Goal: Task Accomplishment & Management: Use online tool/utility

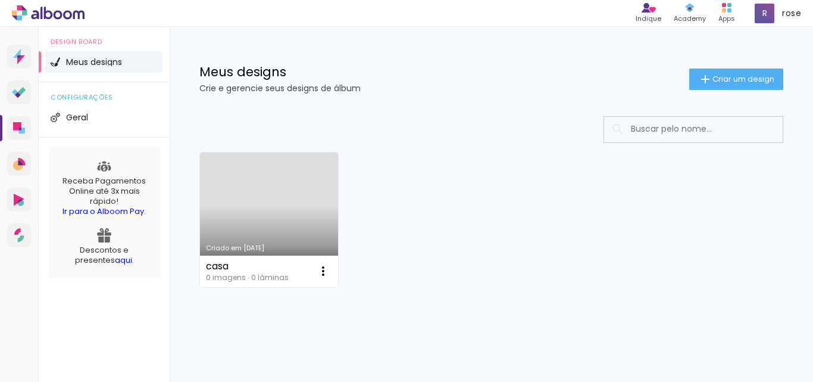
click at [266, 233] on link "Criado em [DATE]" at bounding box center [269, 219] width 138 height 135
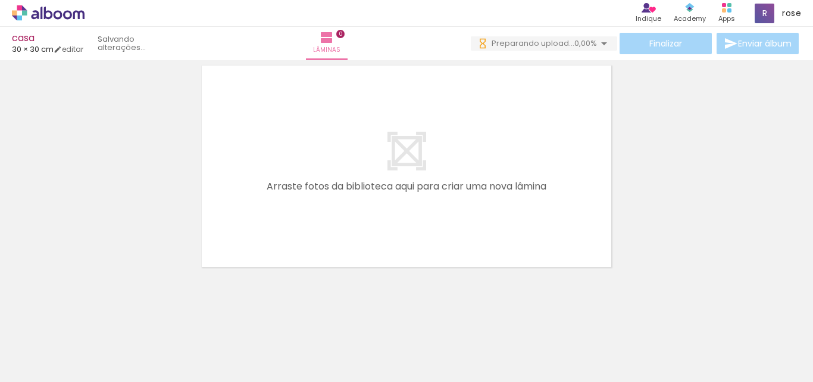
scroll to position [38, 0]
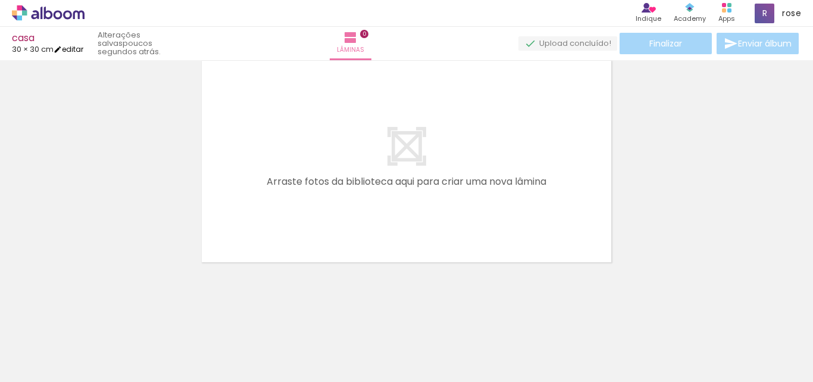
click at [70, 46] on link "editar" at bounding box center [69, 49] width 30 height 10
type input "30"
type input "60"
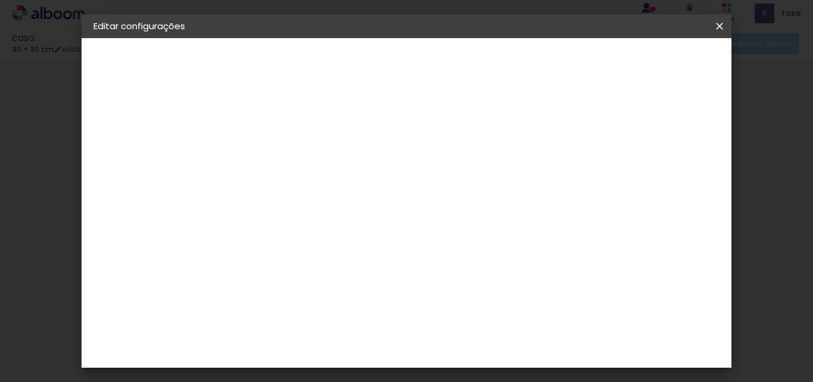
click at [341, 270] on input "30" at bounding box center [326, 270] width 31 height 18
drag, startPoint x: 341, startPoint y: 270, endPoint x: 310, endPoint y: 273, distance: 31.7
click at [310, 273] on paper-input-container "30 cm" at bounding box center [334, 270] width 54 height 30
type input "1"
type input "9"
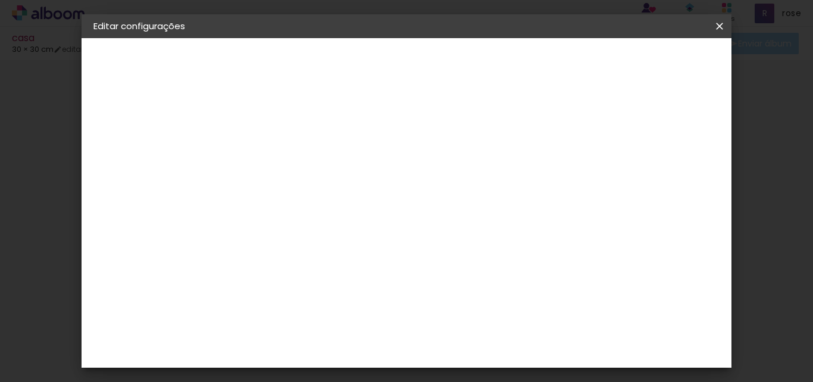
type input "195"
type paper-input "195"
click at [493, 361] on input "60" at bounding box center [481, 362] width 25 height 18
click at [418, 266] on input "195" at bounding box center [407, 273] width 31 height 18
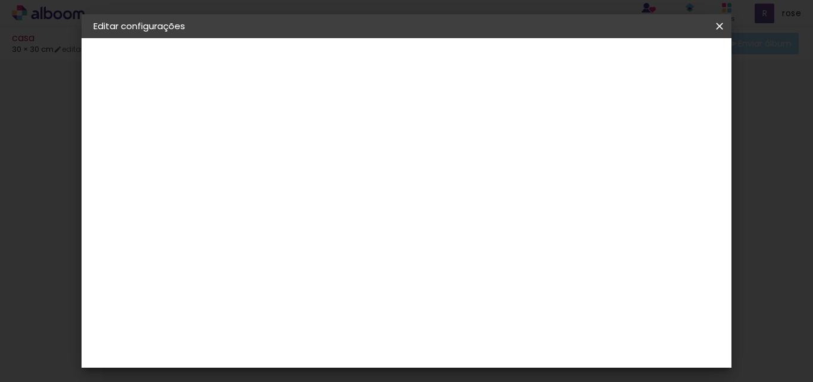
type input "19,5"
type paper-input "19,5"
click at [483, 262] on input "60" at bounding box center [472, 262] width 31 height 18
drag, startPoint x: 486, startPoint y: 264, endPoint x: 458, endPoint y: 263, distance: 28.6
click at [458, 263] on input "60" at bounding box center [472, 262] width 31 height 18
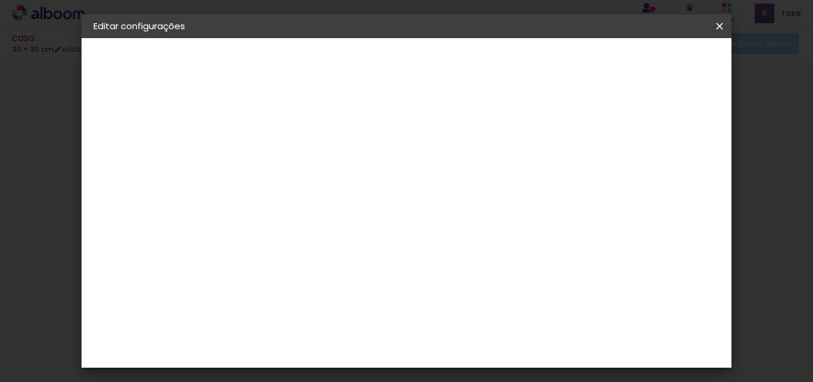
type input "28"
type paper-input "28"
type input "4"
type paper-input "4"
click at [566, 186] on input "4" at bounding box center [558, 180] width 21 height 18
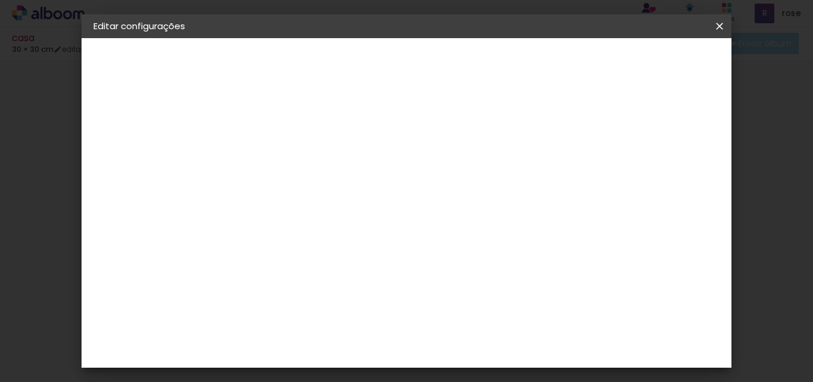
type input "3"
type paper-input "3"
click at [566, 186] on input "3" at bounding box center [560, 180] width 21 height 18
type input "2"
type paper-input "2"
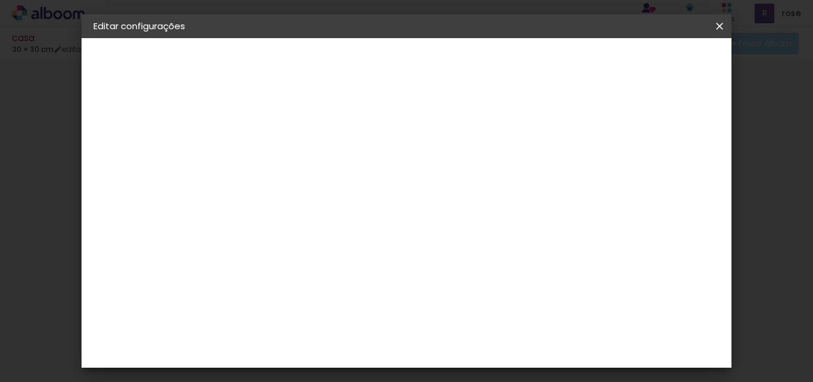
click at [566, 186] on input "2" at bounding box center [561, 180] width 21 height 18
type input "1"
type paper-input "1"
click at [566, 186] on input "1" at bounding box center [561, 180] width 21 height 18
type input "0"
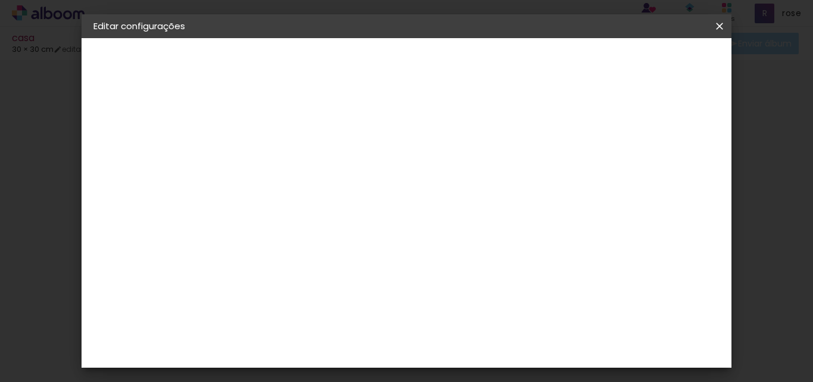
click at [566, 186] on input "0" at bounding box center [561, 180] width 21 height 18
click at [566, 186] on input "0" at bounding box center [563, 180] width 21 height 18
type input "0"
click at [566, 186] on input "0" at bounding box center [563, 180] width 21 height 18
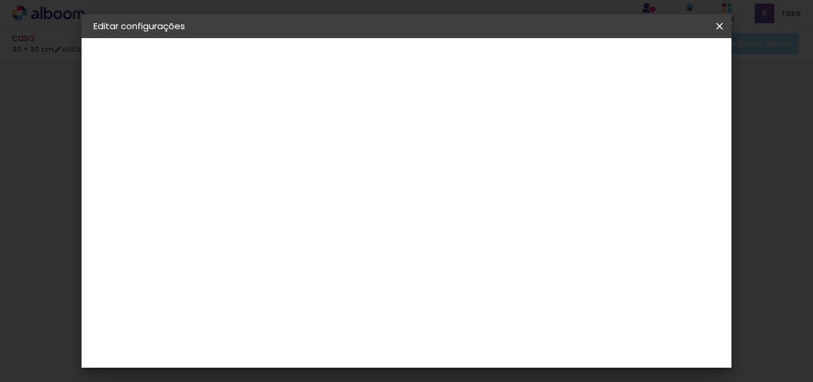
type input "1"
type paper-input "1"
click at [297, 138] on input "1" at bounding box center [280, 136] width 41 height 15
click at [457, 65] on span "Salvar configurações" at bounding box center [427, 67] width 61 height 17
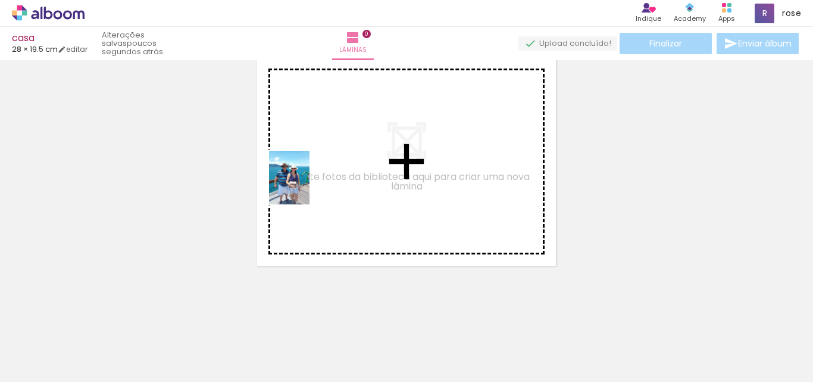
drag, startPoint x: 123, startPoint y: 353, endPoint x: 305, endPoint y: 185, distance: 247.8
click at [305, 185] on quentale-workspace at bounding box center [406, 191] width 813 height 382
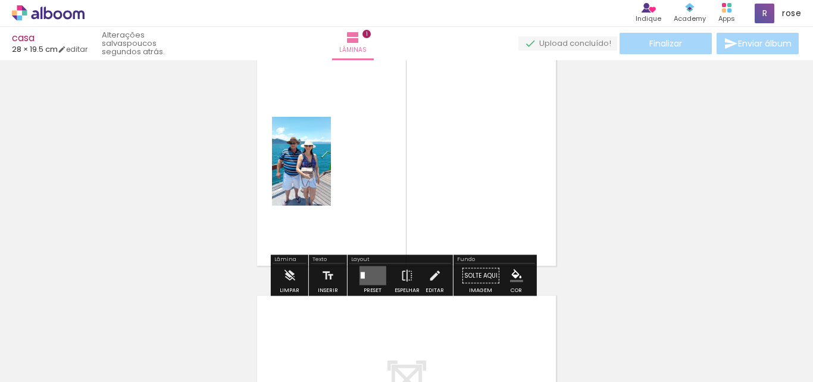
scroll to position [15, 0]
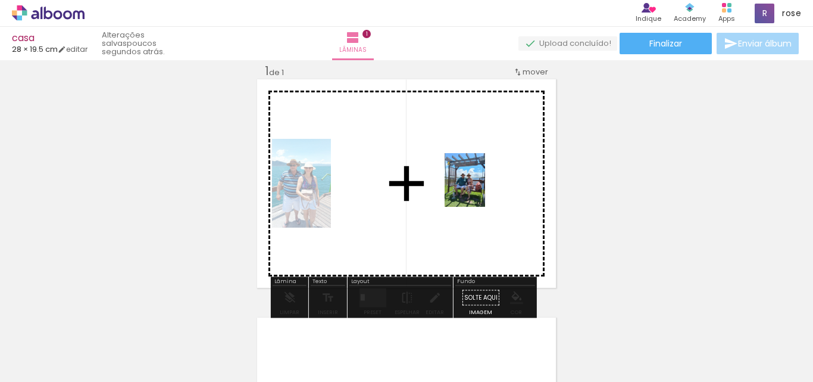
drag, startPoint x: 257, startPoint y: 362, endPoint x: 480, endPoint y: 189, distance: 283.1
click at [480, 189] on quentale-workspace at bounding box center [406, 191] width 813 height 382
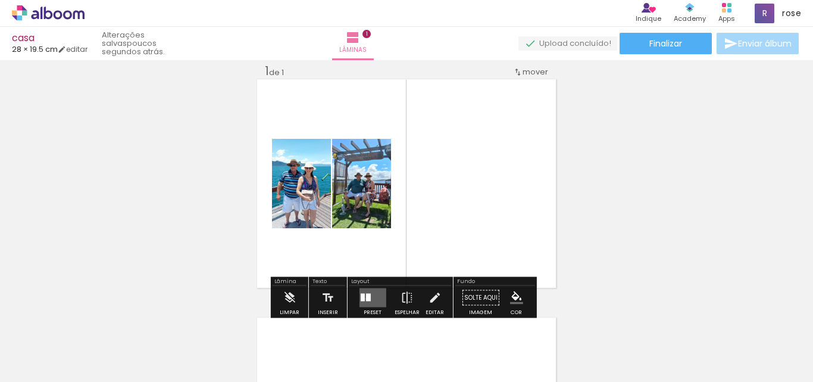
click at [366, 298] on div at bounding box center [368, 298] width 5 height 8
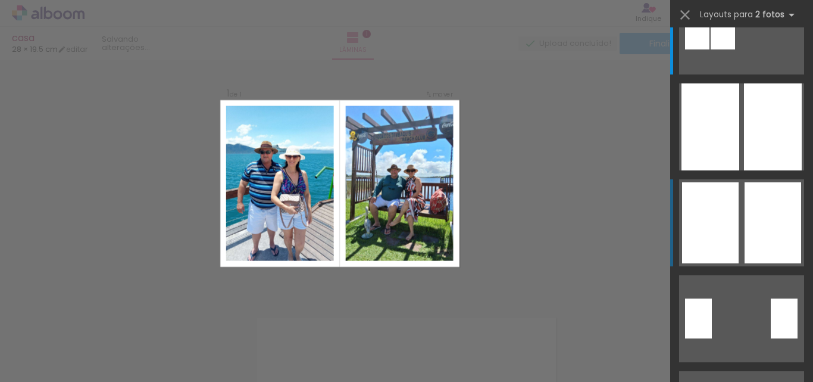
scroll to position [60, 0]
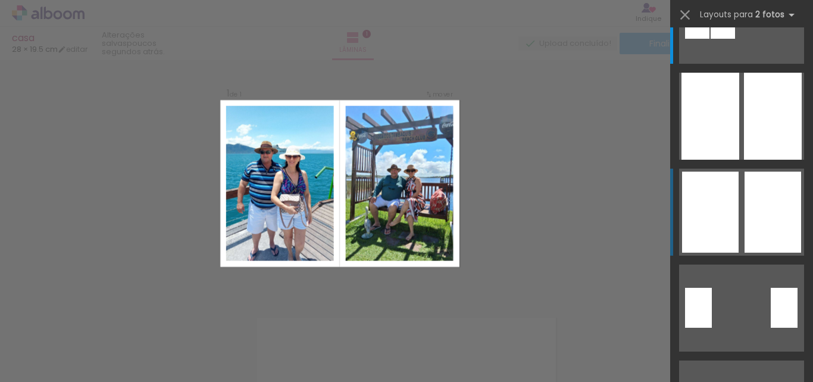
click at [756, 206] on div at bounding box center [773, 211] width 57 height 81
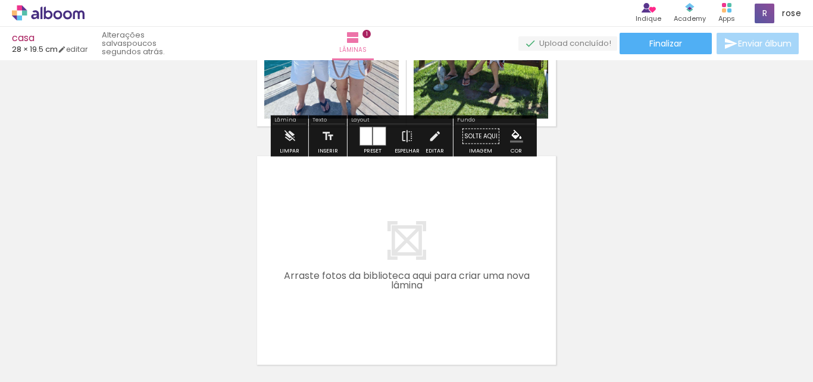
scroll to position [194, 0]
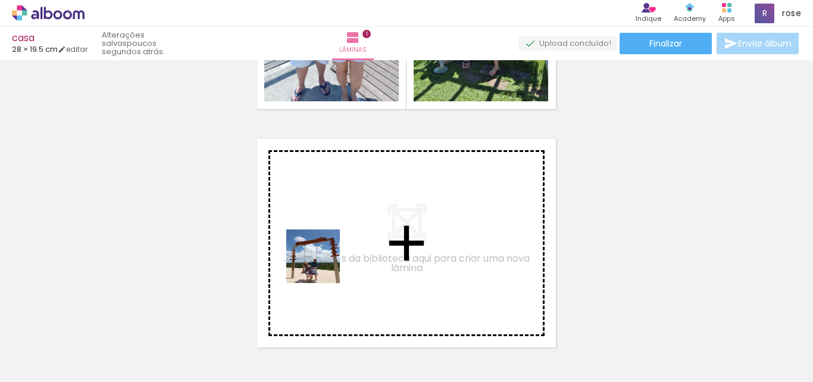
drag, startPoint x: 320, startPoint y: 362, endPoint x: 322, endPoint y: 263, distance: 98.9
click at [322, 263] on quentale-workspace at bounding box center [406, 191] width 813 height 382
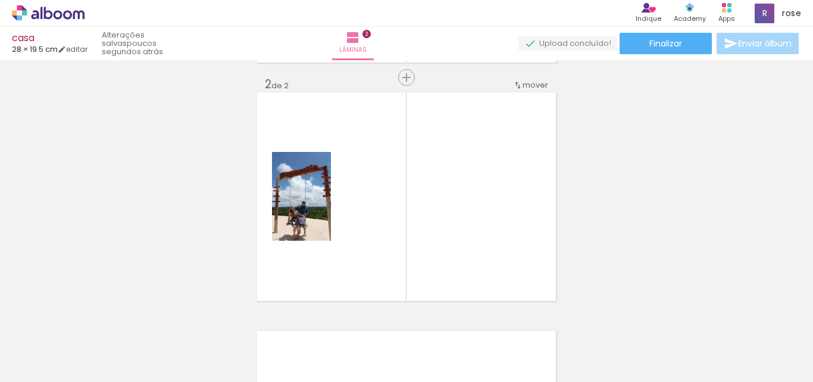
scroll to position [254, 0]
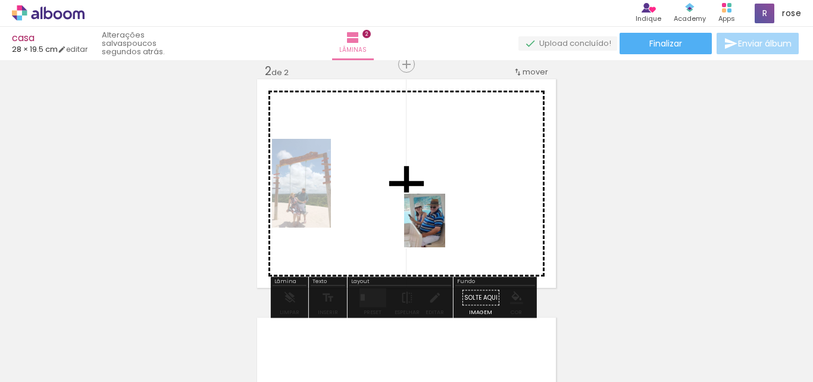
drag, startPoint x: 396, startPoint y: 346, endPoint x: 440, endPoint y: 229, distance: 124.7
click at [440, 229] on quentale-workspace at bounding box center [406, 191] width 813 height 382
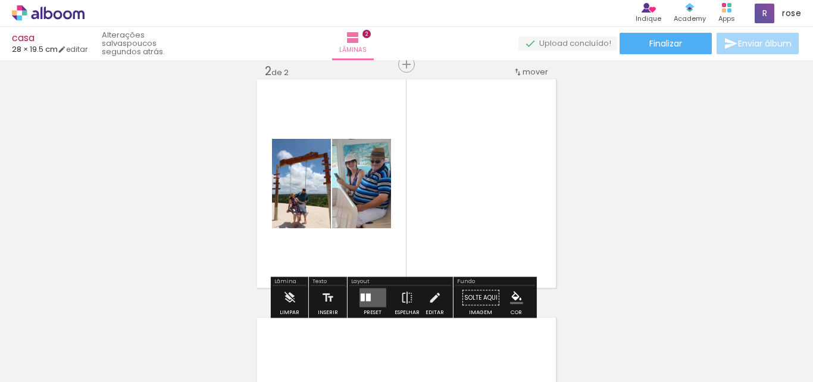
click at [372, 288] on quentale-layouter at bounding box center [372, 297] width 27 height 19
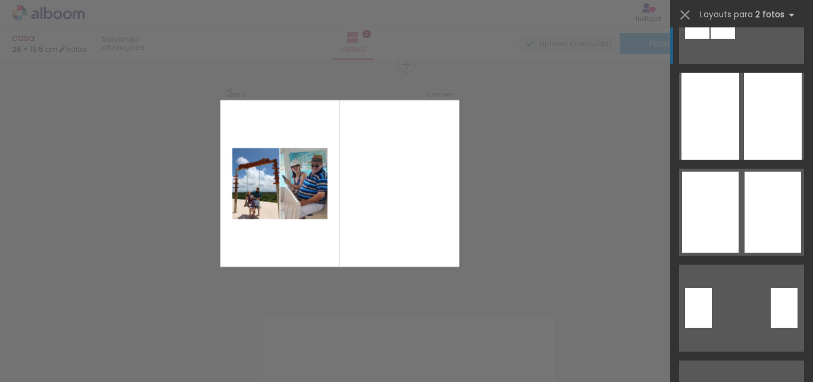
scroll to position [0, 0]
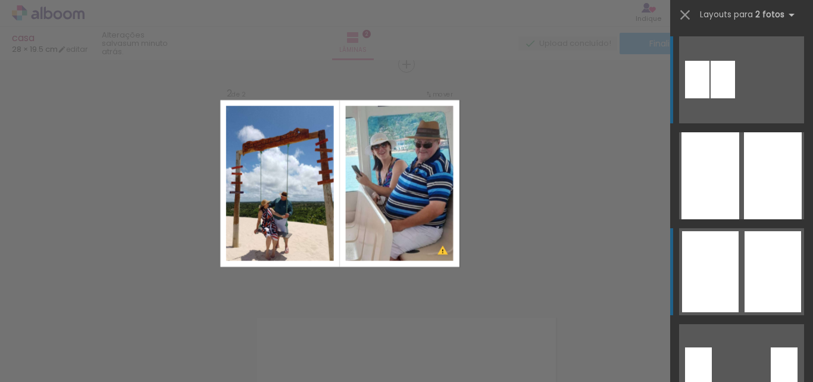
click at [756, 267] on div at bounding box center [773, 271] width 57 height 81
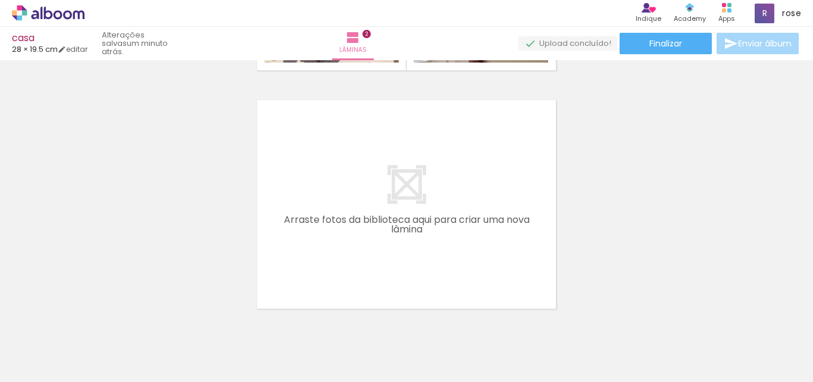
scroll to position [492, 0]
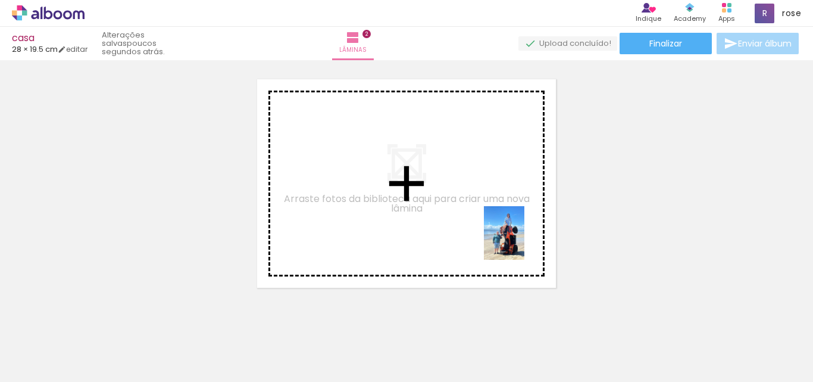
drag, startPoint x: 619, startPoint y: 351, endPoint x: 509, endPoint y: 235, distance: 159.2
click at [509, 235] on quentale-workspace at bounding box center [406, 191] width 813 height 382
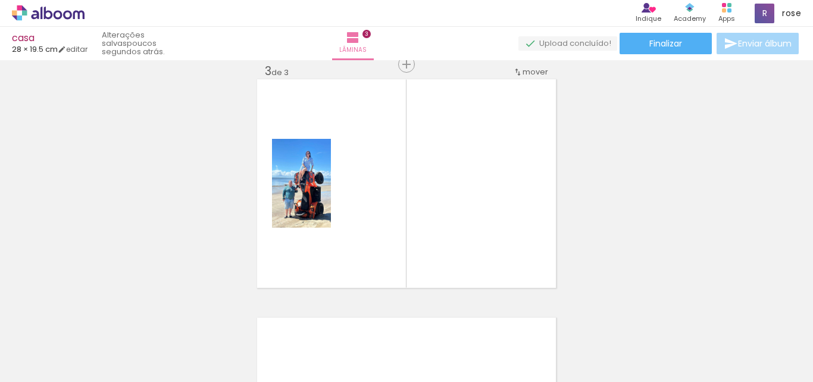
scroll to position [0, 0]
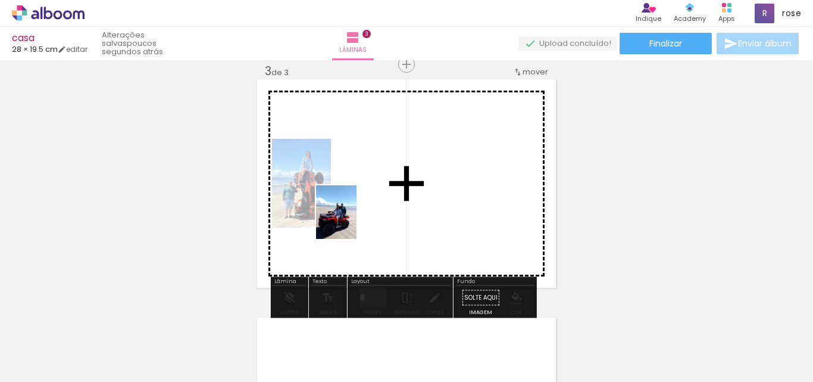
drag, startPoint x: 190, startPoint y: 338, endPoint x: 352, endPoint y: 221, distance: 199.6
click at [352, 221] on quentale-workspace at bounding box center [406, 191] width 813 height 382
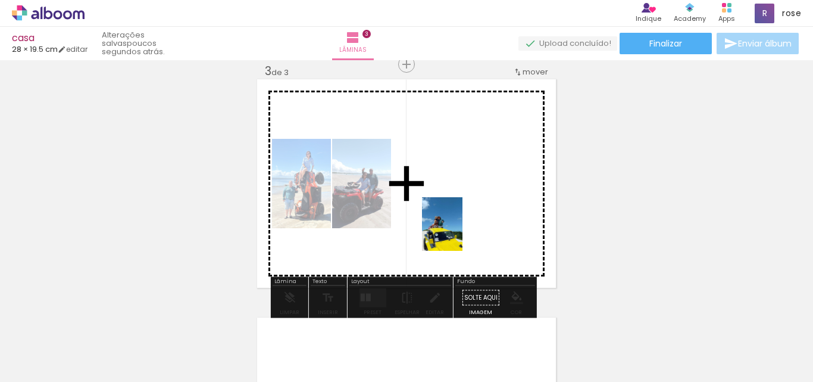
drag, startPoint x: 457, startPoint y: 343, endPoint x: 459, endPoint y: 223, distance: 120.3
click at [459, 223] on quentale-workspace at bounding box center [406, 191] width 813 height 382
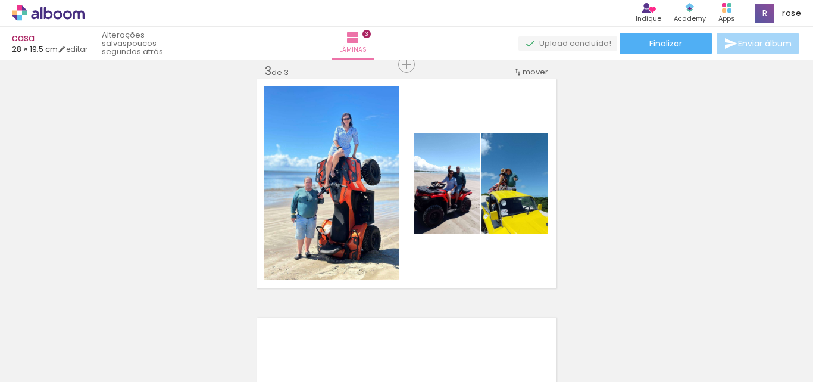
scroll to position [0, 481]
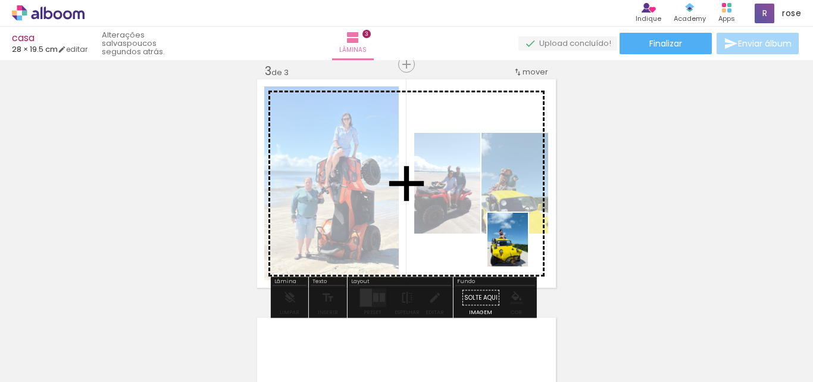
drag, startPoint x: 647, startPoint y: 355, endPoint x: 522, endPoint y: 248, distance: 164.3
click at [522, 248] on quentale-workspace at bounding box center [406, 191] width 813 height 382
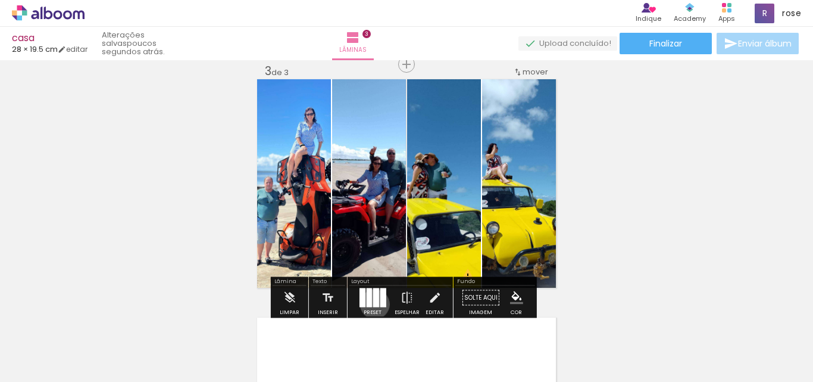
click at [373, 304] on div at bounding box center [376, 297] width 6 height 19
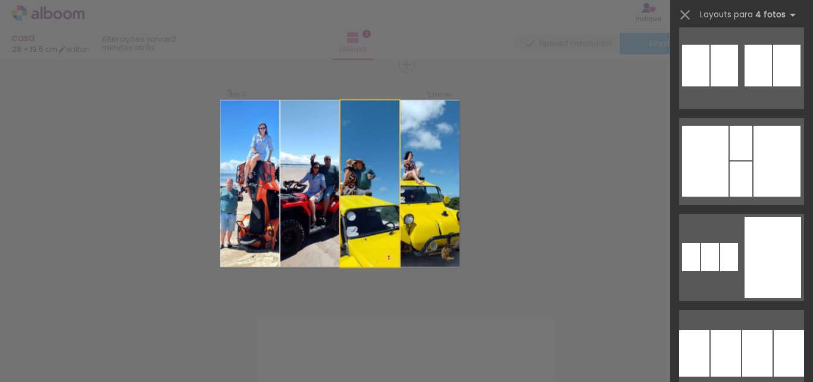
scroll to position [0, 0]
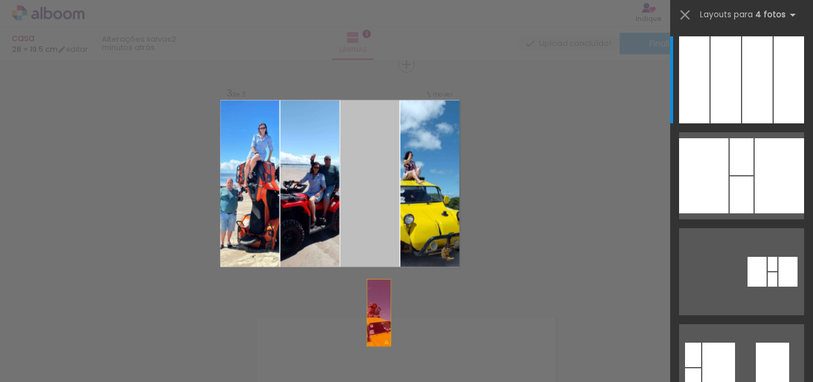
drag, startPoint x: 376, startPoint y: 219, endPoint x: 305, endPoint y: 201, distance: 72.9
click at [377, 345] on quentale-workspace at bounding box center [406, 191] width 813 height 382
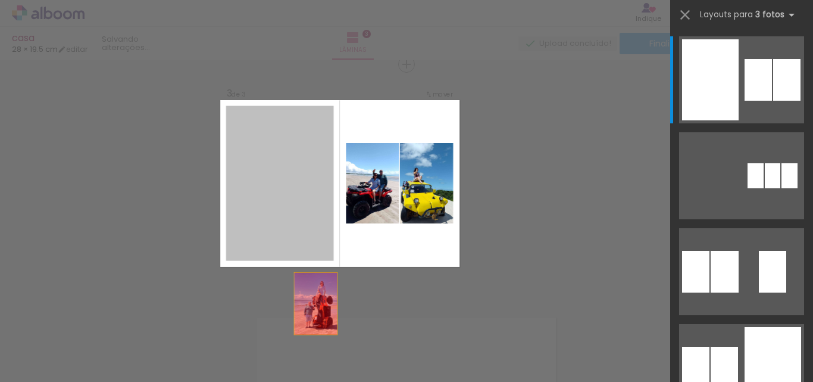
drag, startPoint x: 305, startPoint y: 201, endPoint x: 320, endPoint y: 333, distance: 133.7
click at [320, 333] on quentale-workspace at bounding box center [406, 191] width 813 height 382
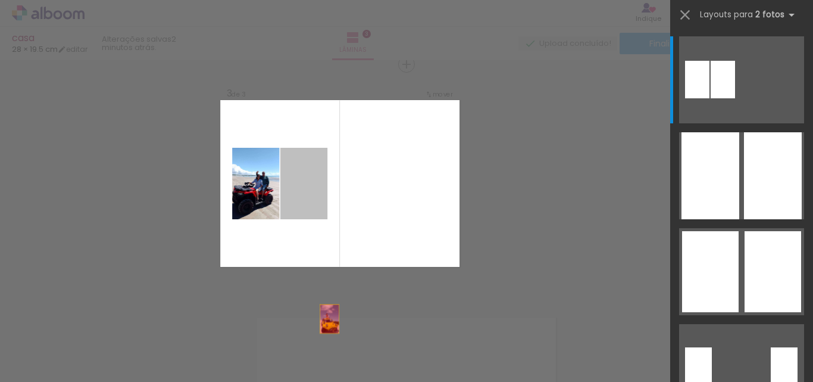
drag, startPoint x: 299, startPoint y: 185, endPoint x: 332, endPoint y: 352, distance: 170.5
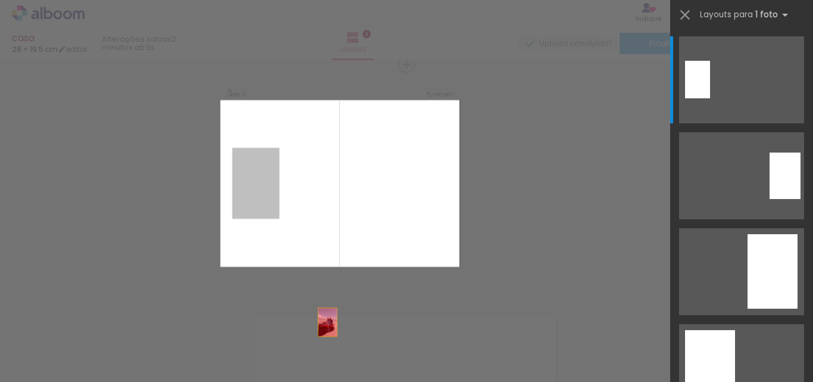
drag, startPoint x: 250, startPoint y: 201, endPoint x: 350, endPoint y: 369, distance: 195.4
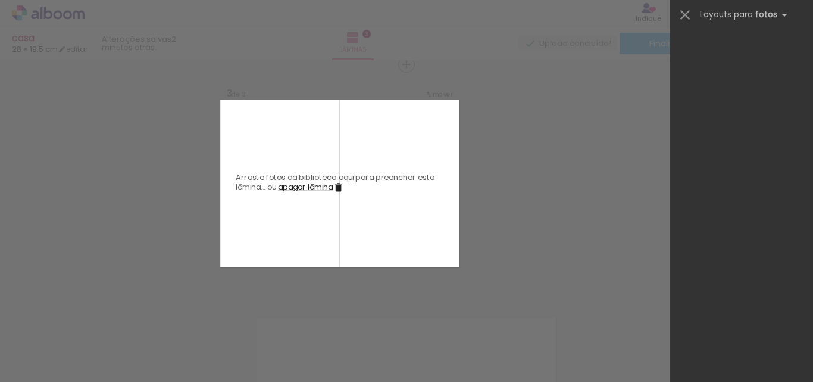
click at [550, 216] on div "Confirmar Cancelar" at bounding box center [406, 58] width 813 height 981
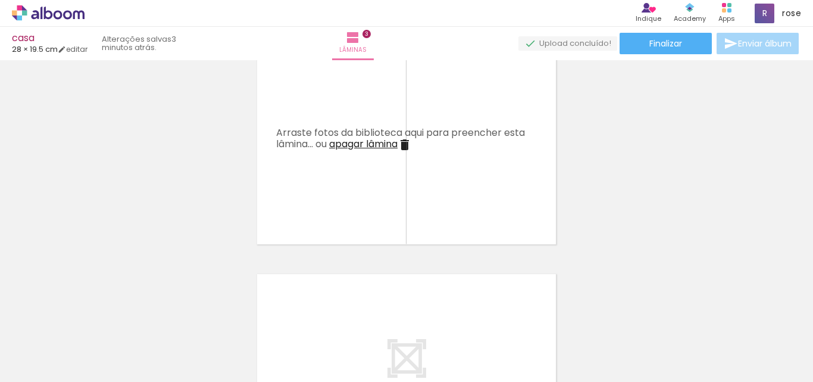
scroll to position [536, 0]
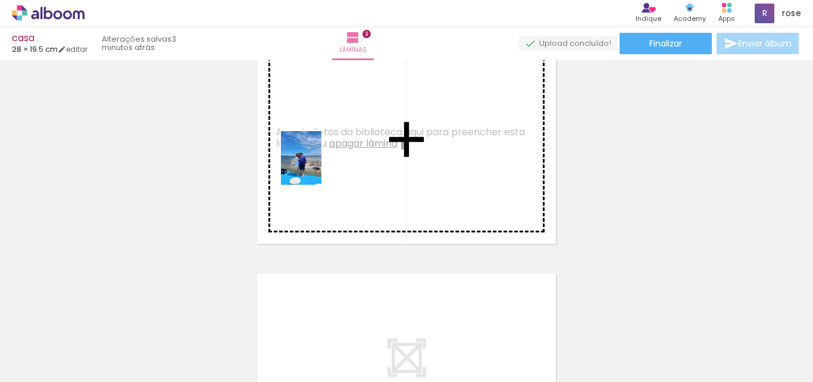
drag, startPoint x: 180, startPoint y: 358, endPoint x: 317, endPoint y: 167, distance: 235.1
click at [317, 167] on quentale-workspace at bounding box center [406, 191] width 813 height 382
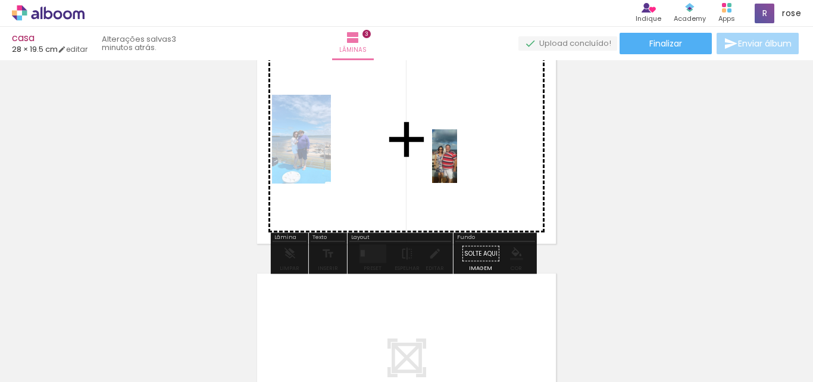
drag, startPoint x: 579, startPoint y: 358, endPoint x: 455, endPoint y: 146, distance: 245.7
click at [455, 146] on quentale-workspace at bounding box center [406, 191] width 813 height 382
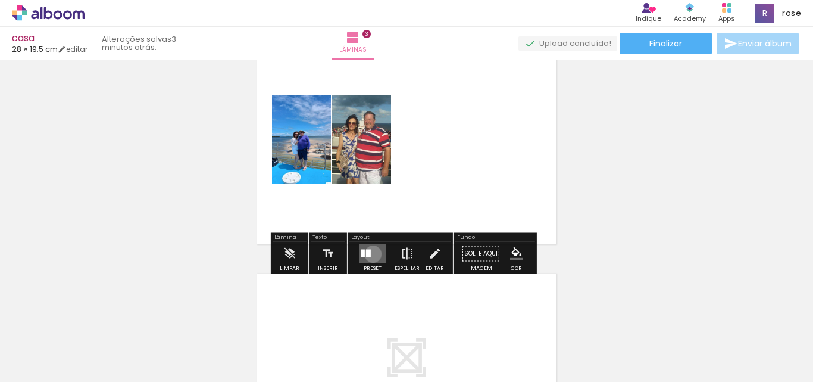
click at [370, 254] on quentale-layouter at bounding box center [372, 253] width 27 height 19
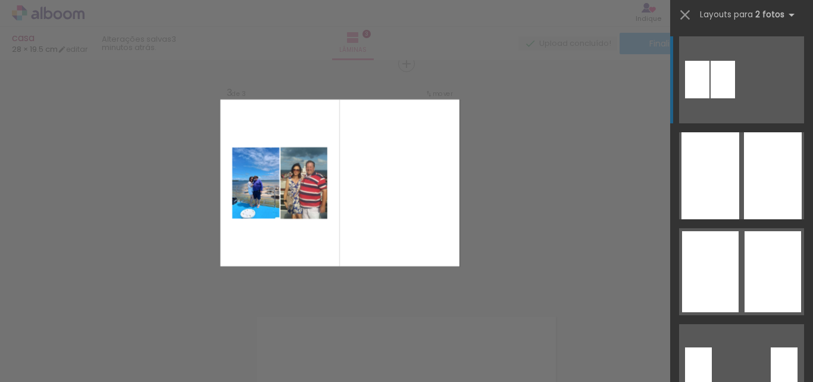
scroll to position [492, 0]
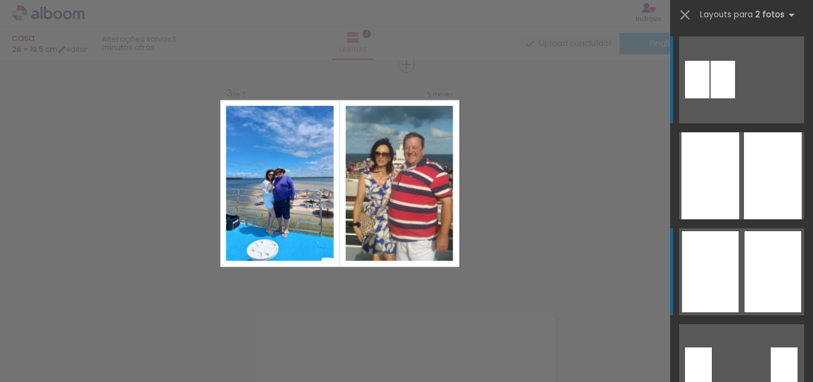
click at [745, 283] on div at bounding box center [773, 271] width 57 height 81
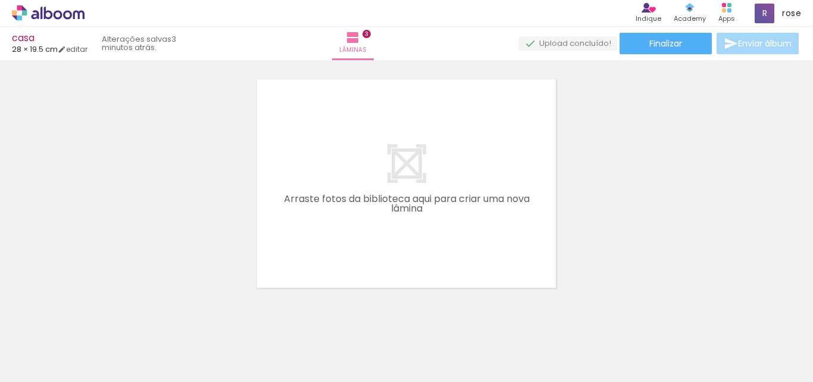
scroll to position [0, 0]
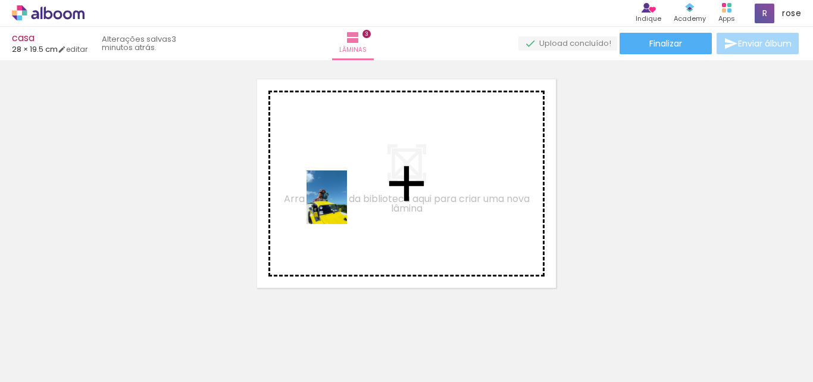
drag, startPoint x: 464, startPoint y: 357, endPoint x: 342, endPoint y: 206, distance: 194.0
click at [342, 206] on quentale-workspace at bounding box center [406, 191] width 813 height 382
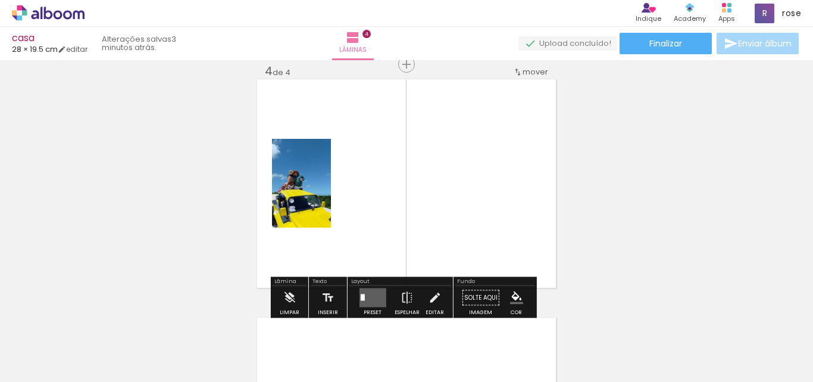
scroll to position [0, 511]
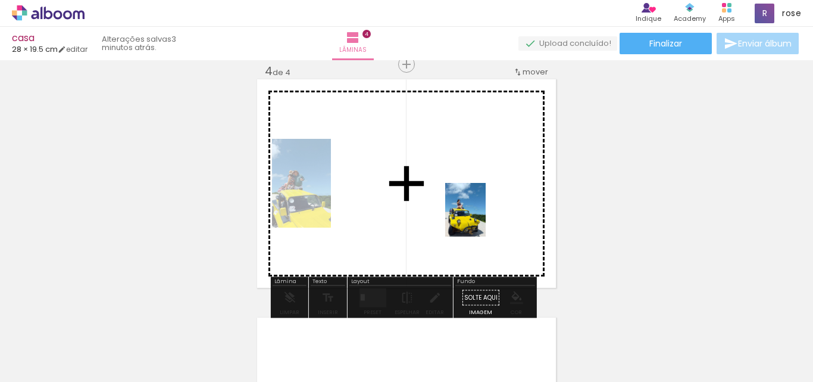
drag, startPoint x: 607, startPoint y: 355, endPoint x: 481, endPoint y: 219, distance: 185.8
click at [481, 219] on quentale-workspace at bounding box center [406, 191] width 813 height 382
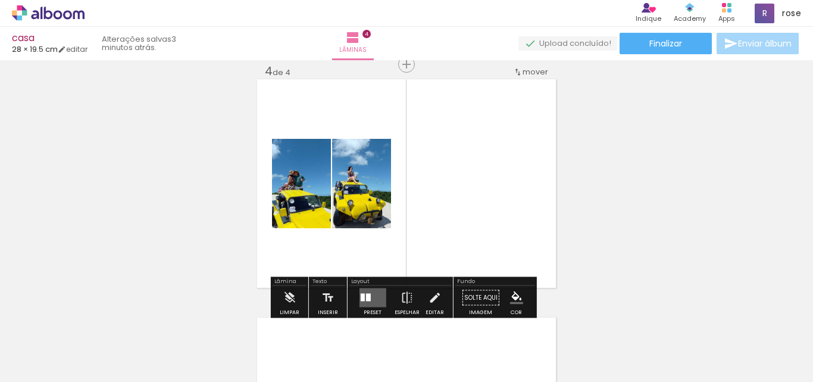
click at [371, 298] on quentale-layouter at bounding box center [372, 297] width 27 height 19
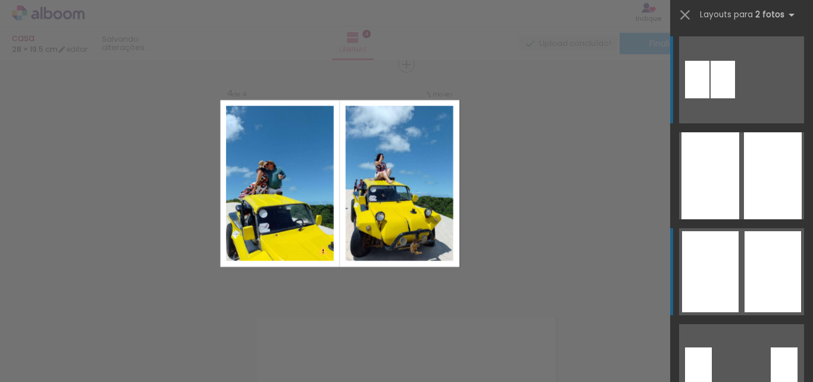
click at [760, 249] on div at bounding box center [773, 271] width 57 height 81
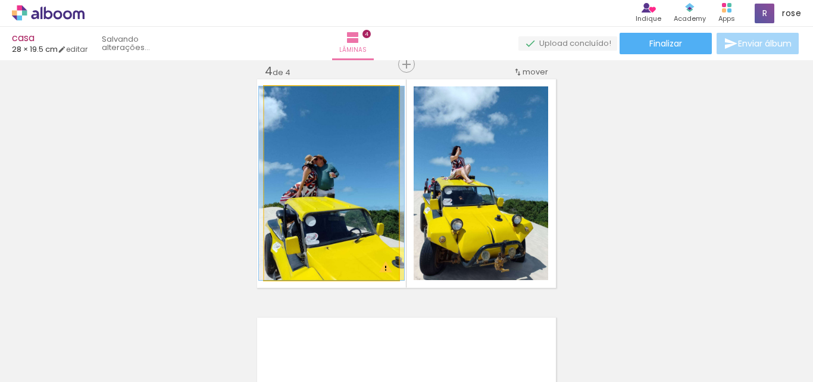
click at [344, 160] on quentale-photo at bounding box center [331, 183] width 135 height 194
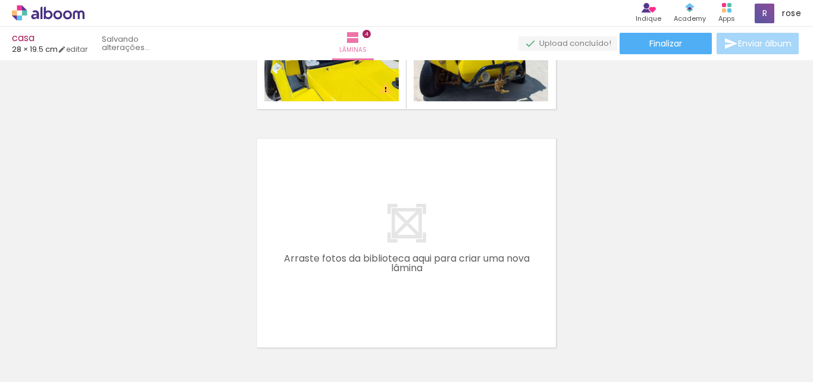
scroll to position [0, 622]
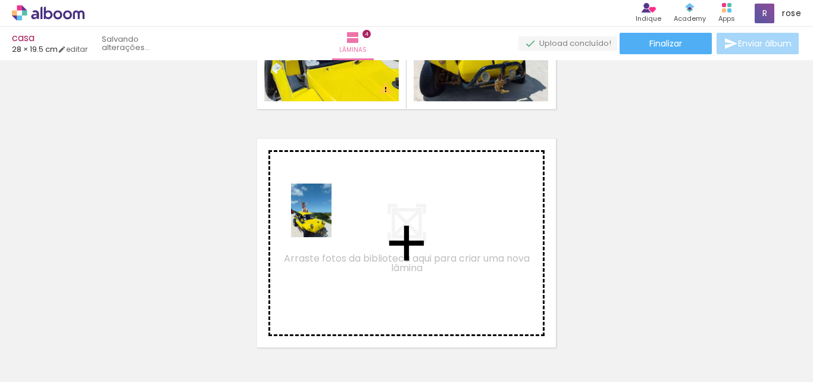
drag, startPoint x: 697, startPoint y: 355, endPoint x: 327, endPoint y: 219, distance: 394.6
click at [327, 219] on quentale-workspace at bounding box center [406, 191] width 813 height 382
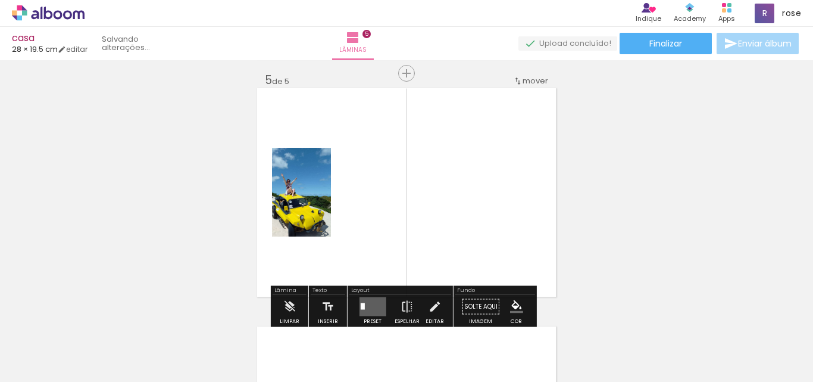
scroll to position [968, 0]
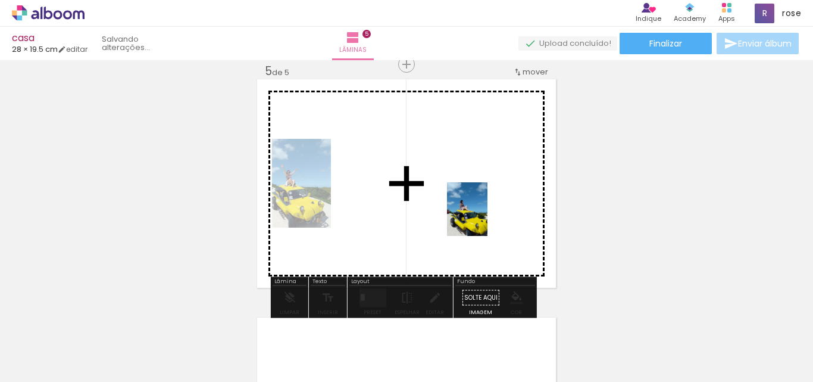
drag, startPoint x: 776, startPoint y: 351, endPoint x: 482, endPoint y: 217, distance: 323.5
click at [482, 217] on quentale-workspace at bounding box center [406, 191] width 813 height 382
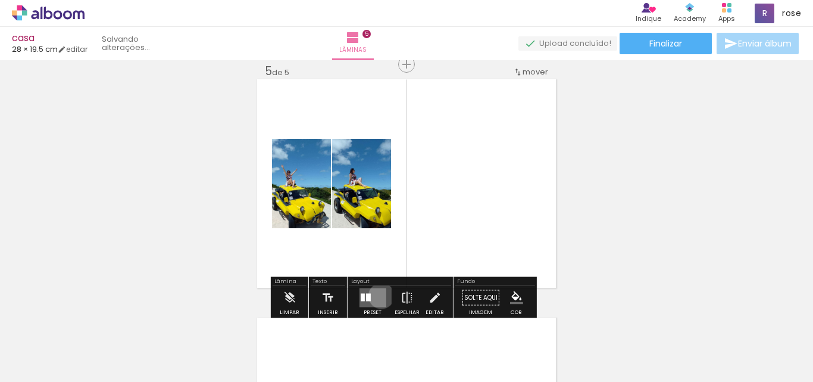
click at [379, 295] on quentale-layouter at bounding box center [372, 297] width 27 height 19
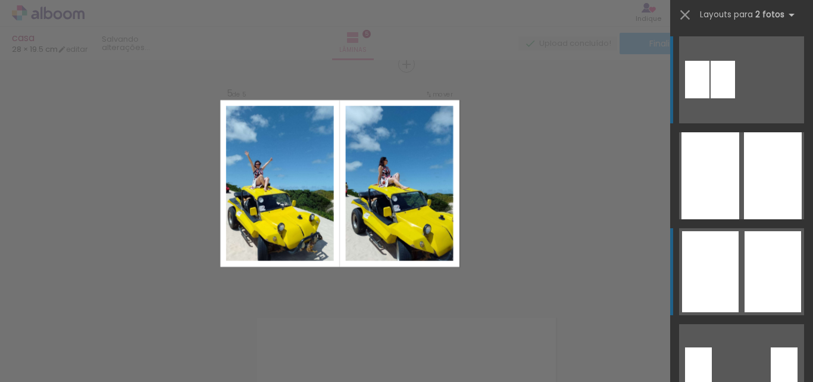
click at [767, 263] on div at bounding box center [773, 271] width 57 height 81
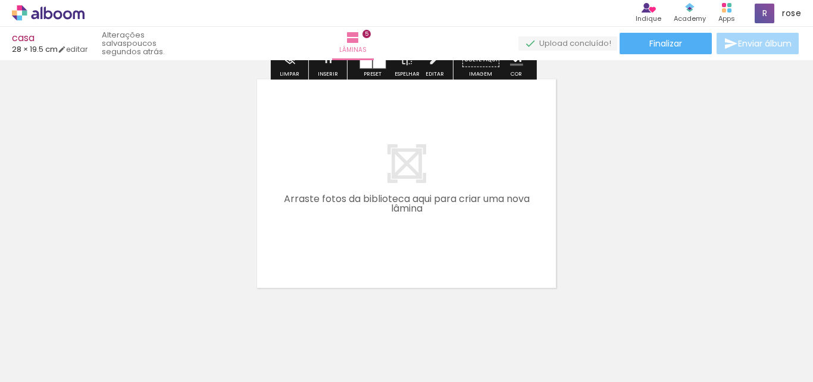
scroll to position [0, 447]
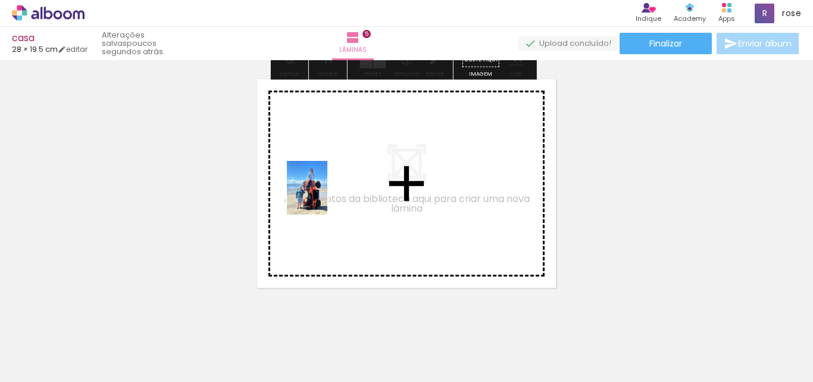
drag, startPoint x: 280, startPoint y: 355, endPoint x: 323, endPoint y: 196, distance: 163.9
click at [323, 196] on quentale-workspace at bounding box center [406, 191] width 813 height 382
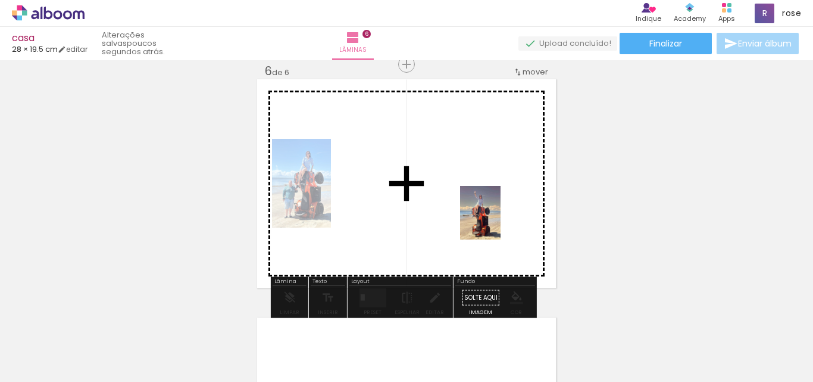
drag, startPoint x: 545, startPoint y: 356, endPoint x: 492, endPoint y: 228, distance: 138.3
click at [497, 221] on quentale-workspace at bounding box center [406, 191] width 813 height 382
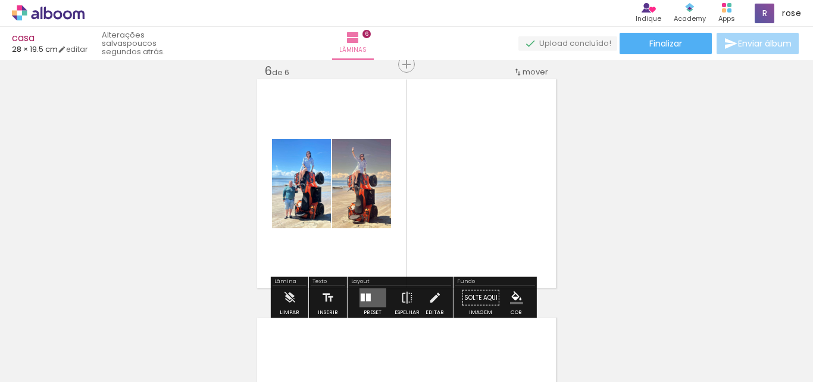
click at [372, 294] on quentale-layouter at bounding box center [372, 297] width 27 height 19
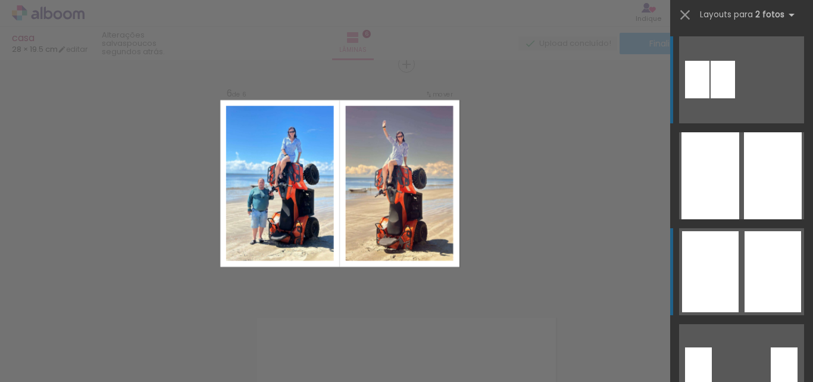
click at [737, 250] on quentale-layouter at bounding box center [741, 271] width 125 height 87
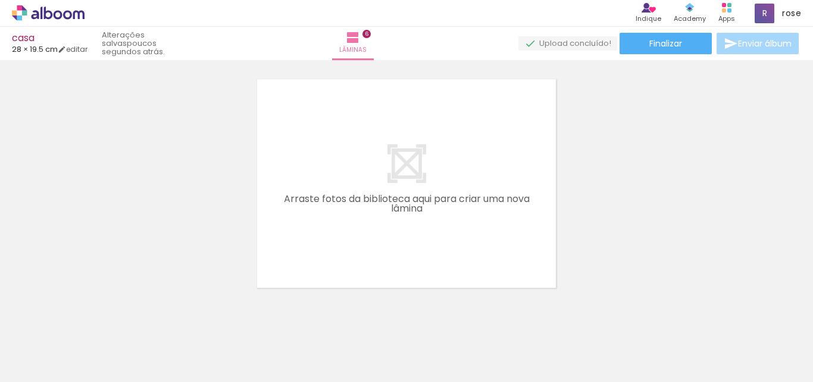
scroll to position [0, 0]
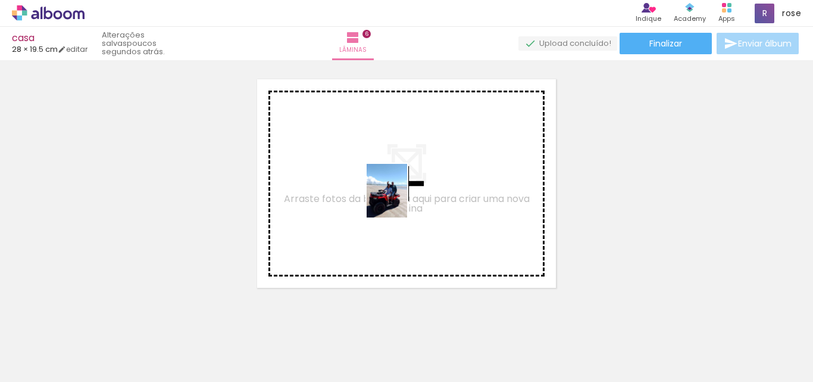
drag, startPoint x: 189, startPoint y: 350, endPoint x: 402, endPoint y: 199, distance: 261.5
click at [402, 199] on quentale-workspace at bounding box center [406, 191] width 813 height 382
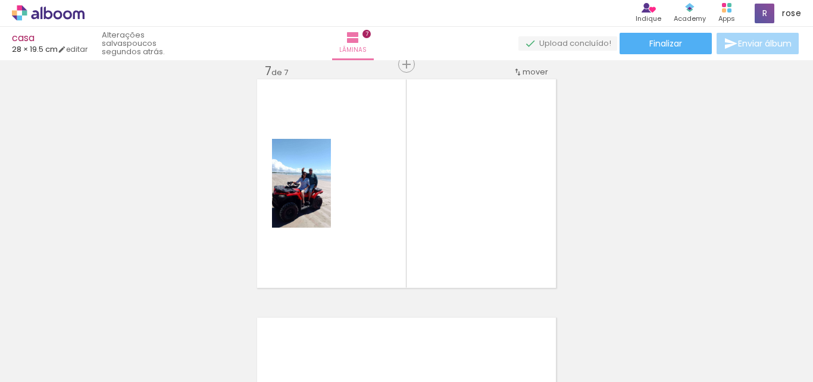
scroll to position [0, 308]
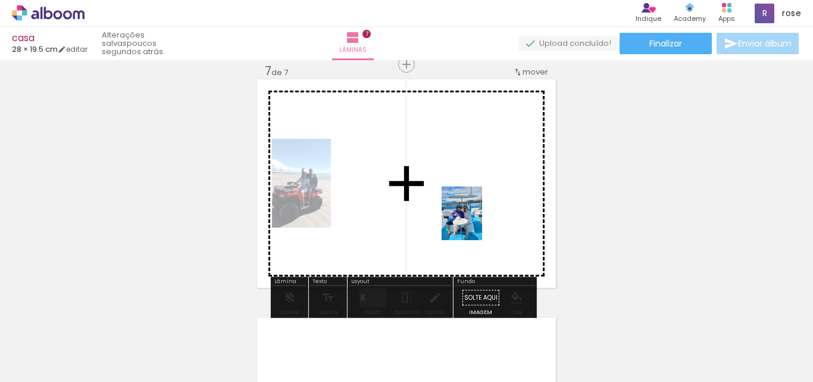
drag, startPoint x: 243, startPoint y: 347, endPoint x: 513, endPoint y: 204, distance: 305.2
click at [513, 204] on quentale-workspace at bounding box center [406, 191] width 813 height 382
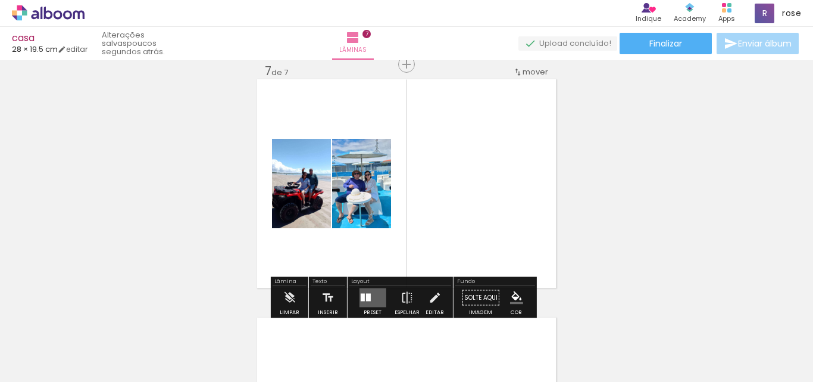
click at [372, 294] on quentale-layouter at bounding box center [372, 297] width 27 height 19
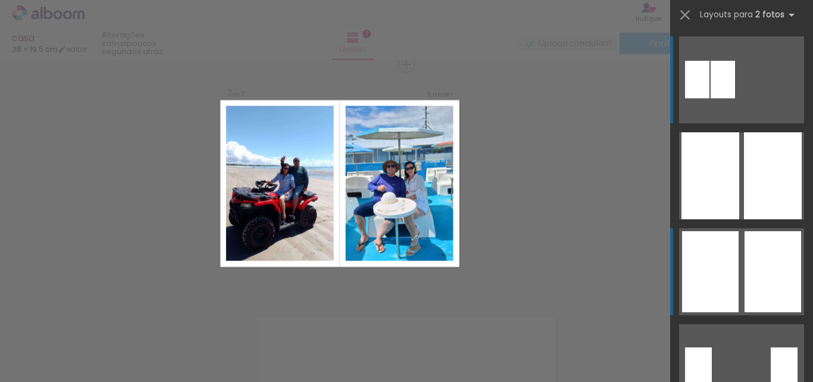
click at [731, 248] on div at bounding box center [710, 271] width 57 height 81
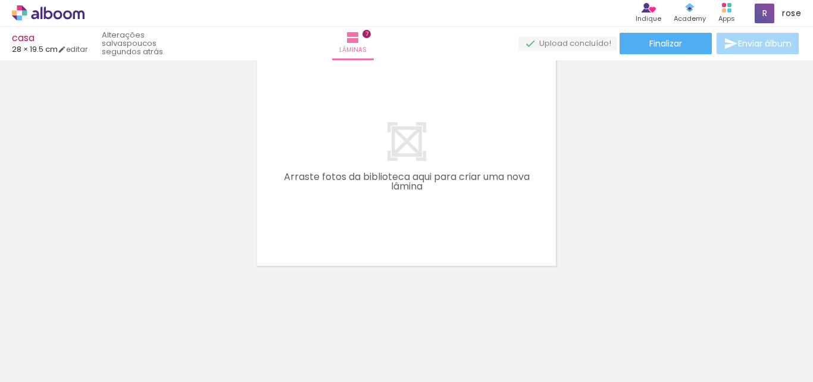
scroll to position [0, 622]
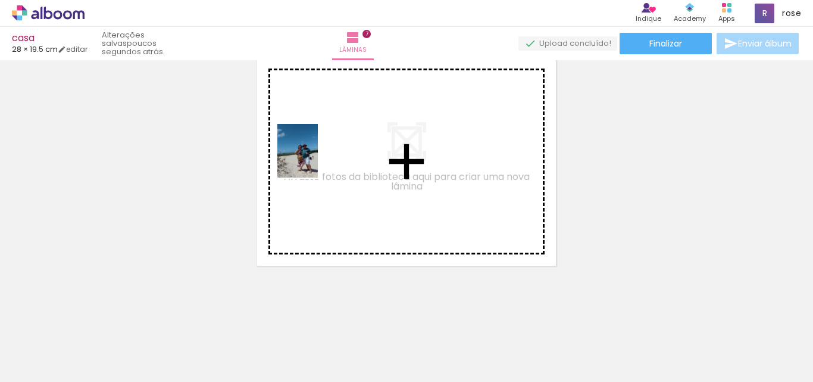
drag, startPoint x: 576, startPoint y: 357, endPoint x: 313, endPoint y: 160, distance: 328.7
click at [313, 160] on quentale-workspace at bounding box center [406, 191] width 813 height 382
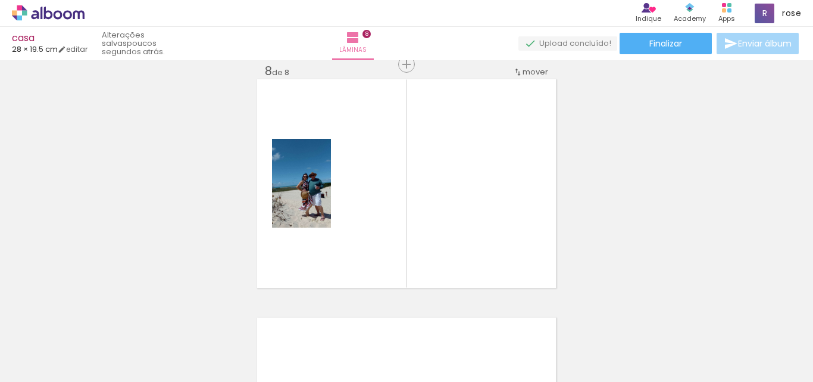
scroll to position [0, 616]
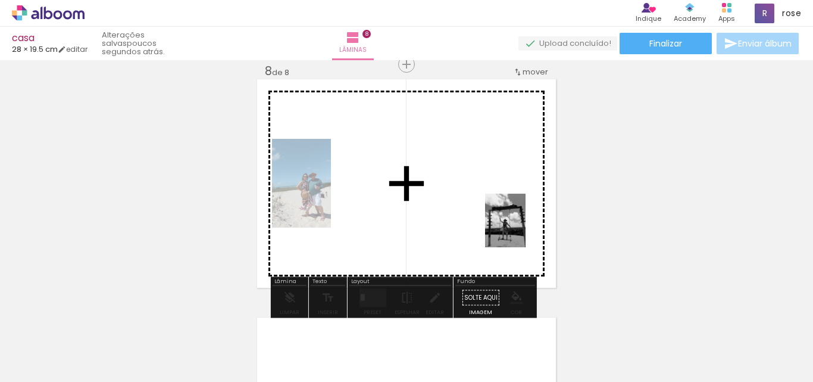
drag, startPoint x: 174, startPoint y: 358, endPoint x: 521, endPoint y: 229, distance: 369.8
click at [521, 229] on quentale-workspace at bounding box center [406, 191] width 813 height 382
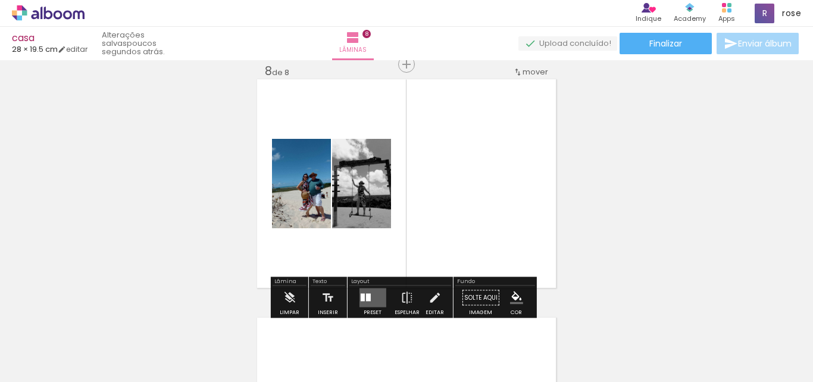
click at [360, 300] on div at bounding box center [362, 298] width 4 height 8
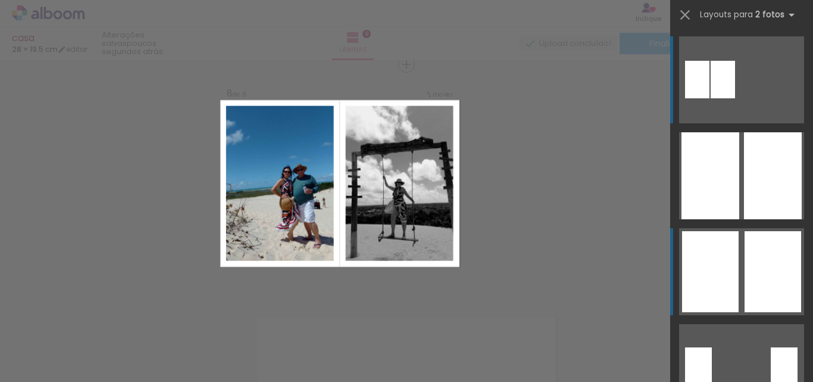
click at [717, 263] on div at bounding box center [710, 271] width 57 height 81
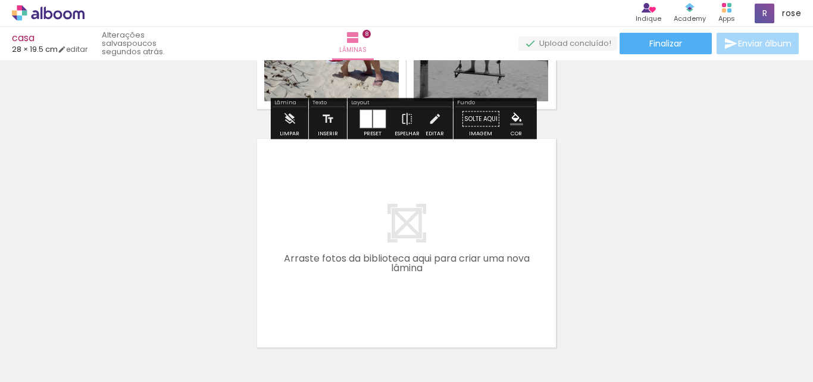
scroll to position [1921, 0]
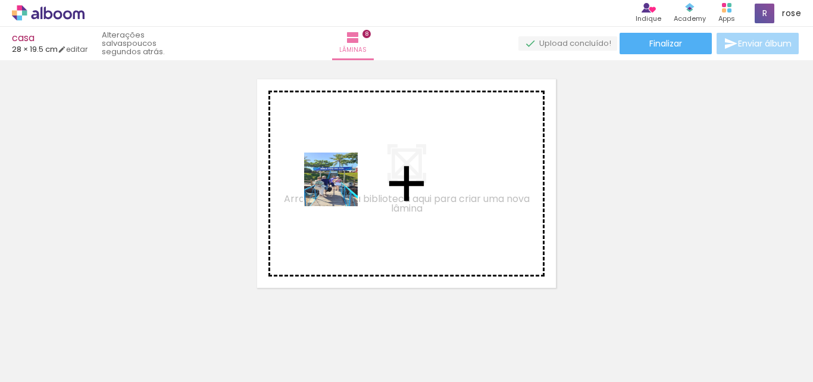
drag, startPoint x: 243, startPoint y: 353, endPoint x: 341, endPoint y: 180, distance: 198.7
click at [341, 180] on quentale-workspace at bounding box center [406, 191] width 813 height 382
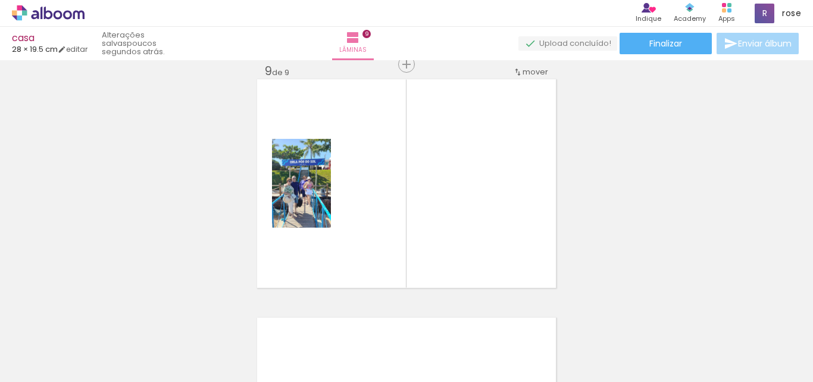
scroll to position [0, 530]
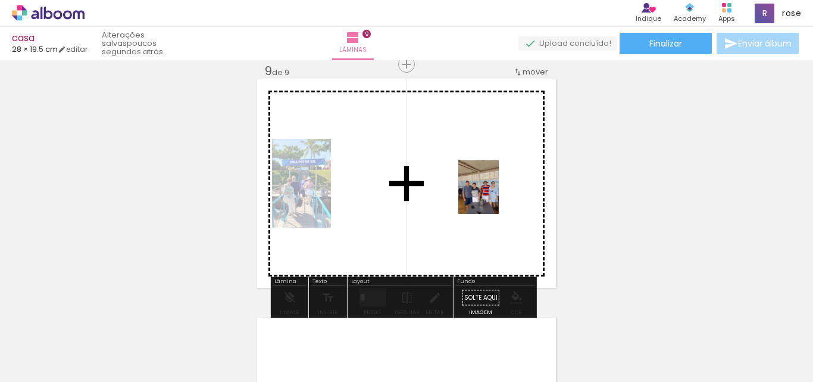
drag, startPoint x: 400, startPoint y: 355, endPoint x: 494, endPoint y: 196, distance: 184.7
click at [494, 196] on quentale-workspace at bounding box center [406, 191] width 813 height 382
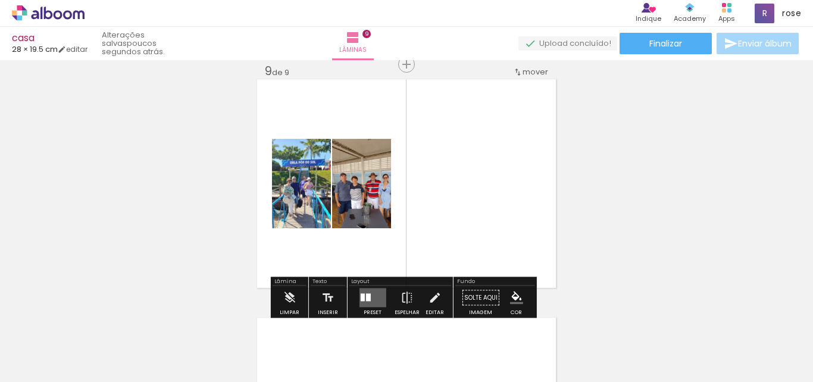
click at [369, 304] on quentale-layouter at bounding box center [372, 297] width 27 height 19
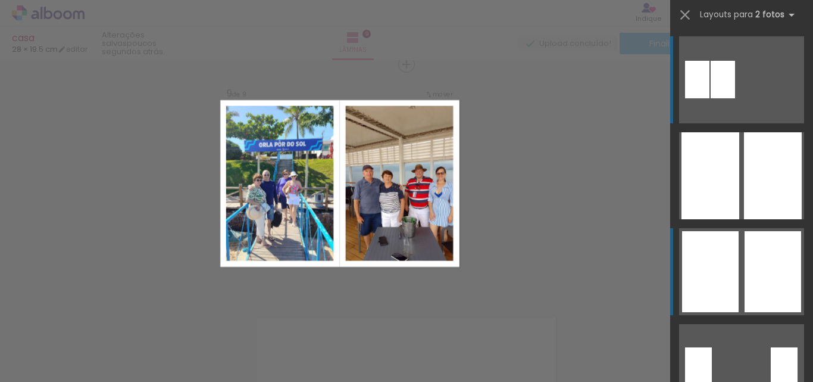
click at [729, 283] on div at bounding box center [710, 271] width 57 height 81
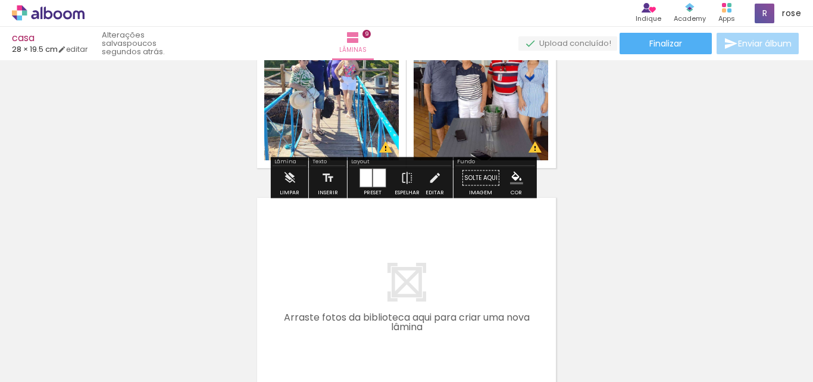
scroll to position [2099, 0]
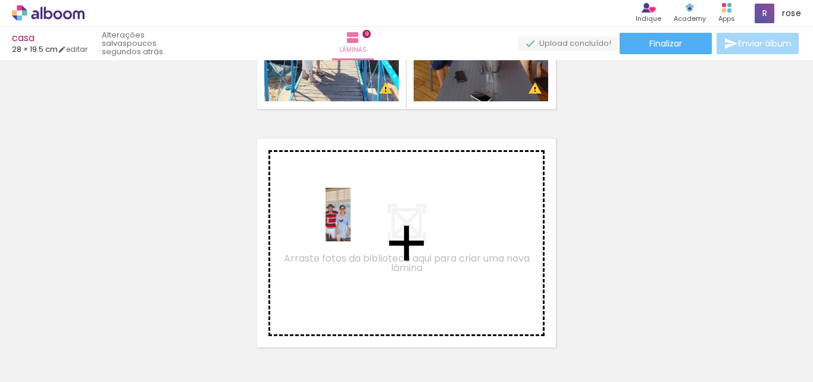
drag, startPoint x: 725, startPoint y: 348, endPoint x: 356, endPoint y: 224, distance: 389.6
click at [356, 224] on quentale-workspace at bounding box center [406, 191] width 813 height 382
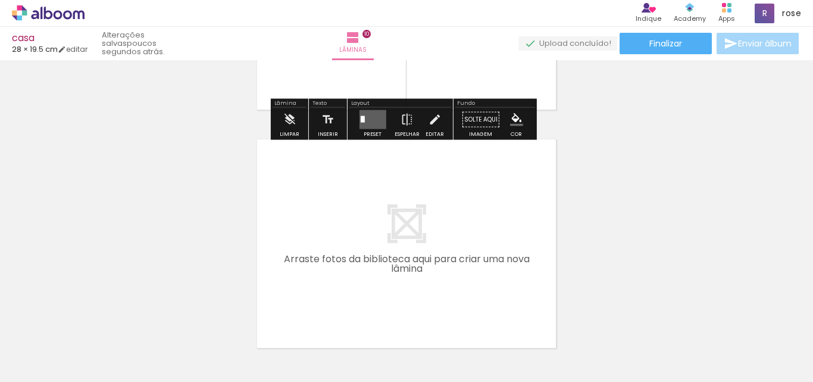
scroll to position [0, 213]
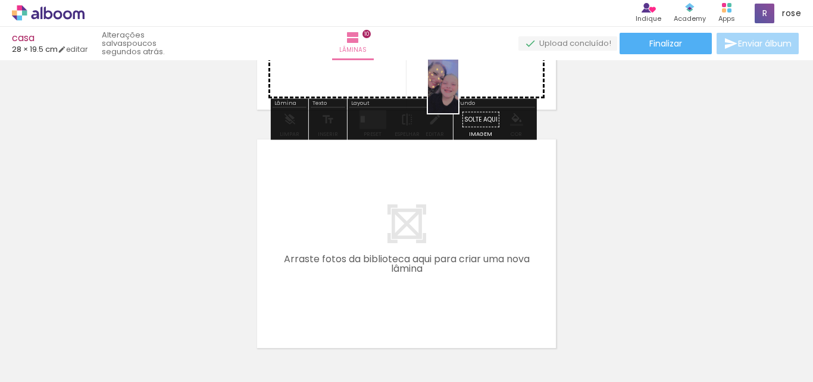
drag, startPoint x: 386, startPoint y: 365, endPoint x: 464, endPoint y: 95, distance: 280.6
click at [464, 95] on quentale-workspace at bounding box center [406, 191] width 813 height 382
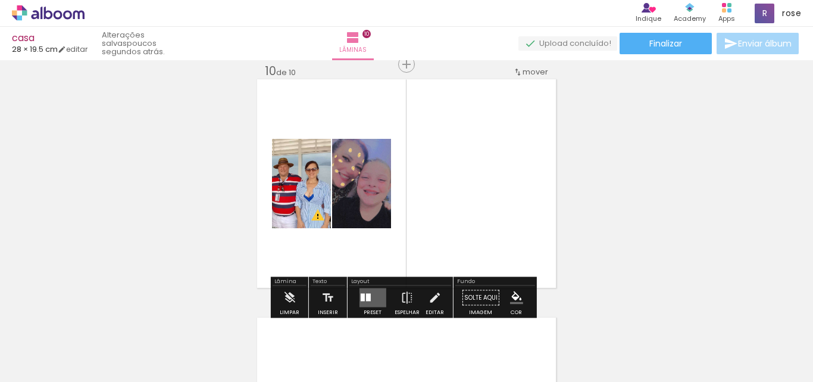
scroll to position [2158, 0]
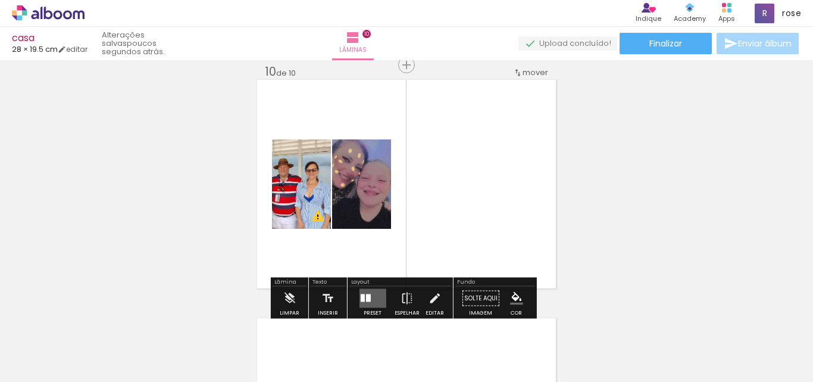
click at [369, 297] on quentale-layouter at bounding box center [372, 298] width 27 height 19
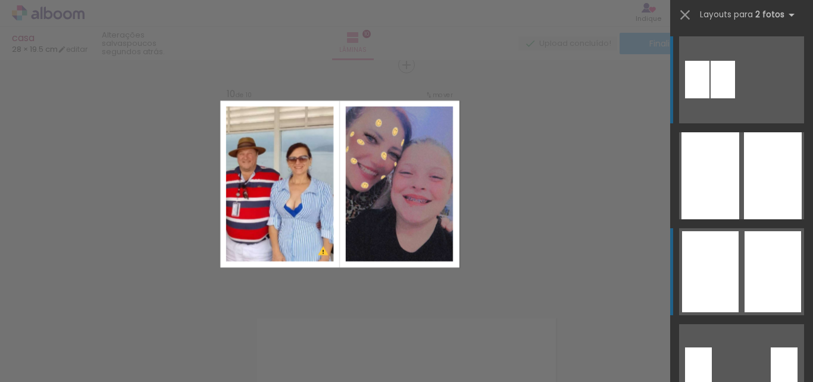
scroll to position [2159, 0]
click at [706, 252] on div at bounding box center [710, 271] width 57 height 81
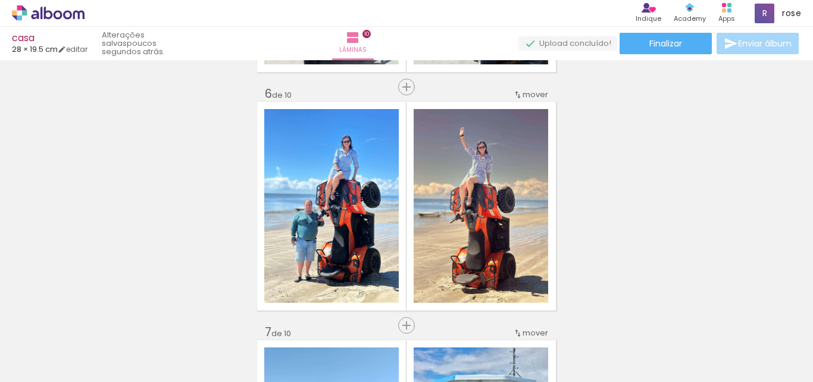
scroll to position [1194, 0]
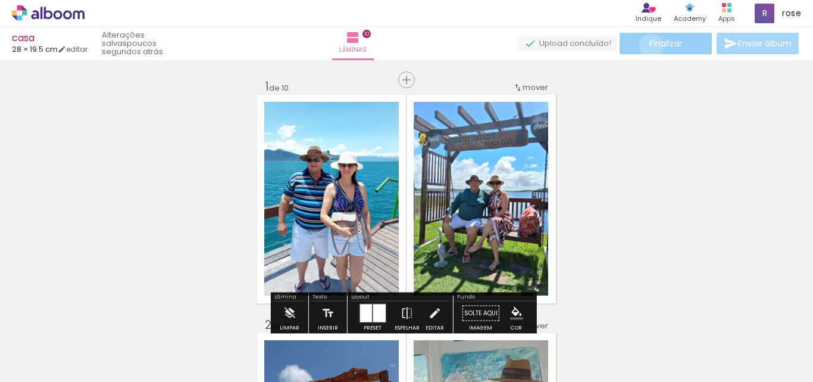
click at [650, 46] on span "Finalizar" at bounding box center [666, 43] width 33 height 8
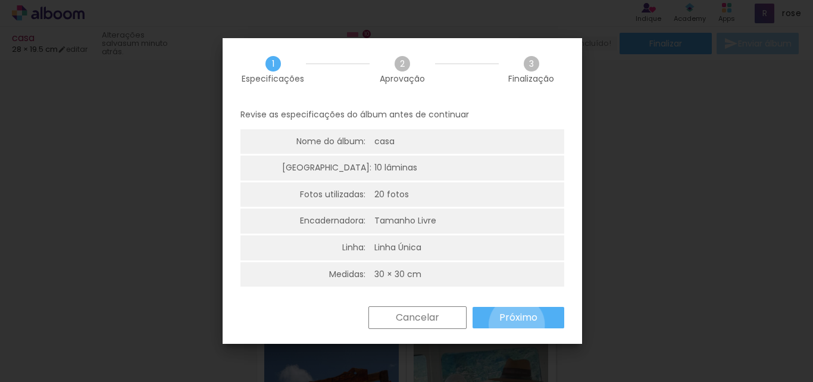
click at [517, 324] on paper-button "Próximo" at bounding box center [519, 317] width 92 height 21
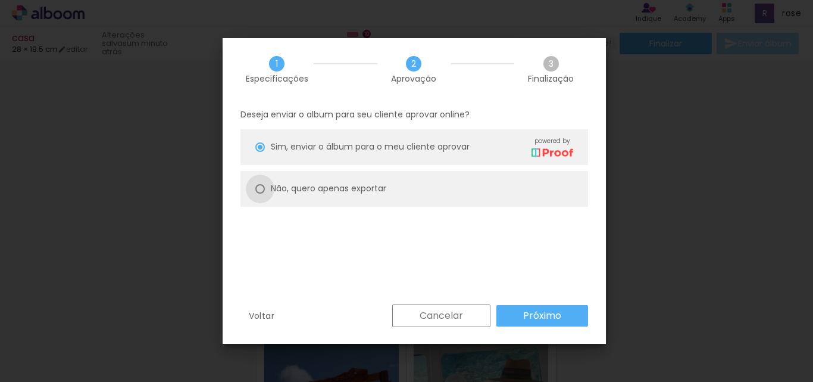
click at [263, 186] on div at bounding box center [260, 189] width 10 height 10
type paper-radio-button "on"
click at [535, 322] on paper-button "Próximo" at bounding box center [543, 315] width 92 height 21
type input "Alta, 300 DPI"
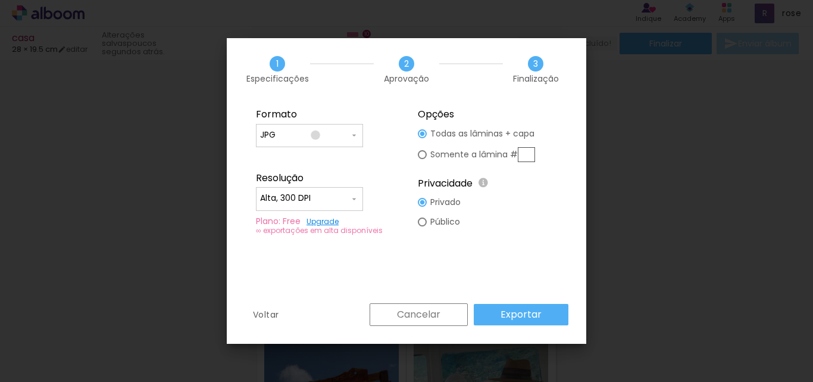
click at [316, 135] on input "JPG" at bounding box center [304, 135] width 89 height 12
drag, startPoint x: 291, startPoint y: 149, endPoint x: 295, endPoint y: 156, distance: 8.3
click at [292, 149] on paper-item "PDF" at bounding box center [309, 157] width 107 height 24
type input "PDF"
click at [338, 196] on input "Alta, 300 DPI" at bounding box center [304, 198] width 89 height 12
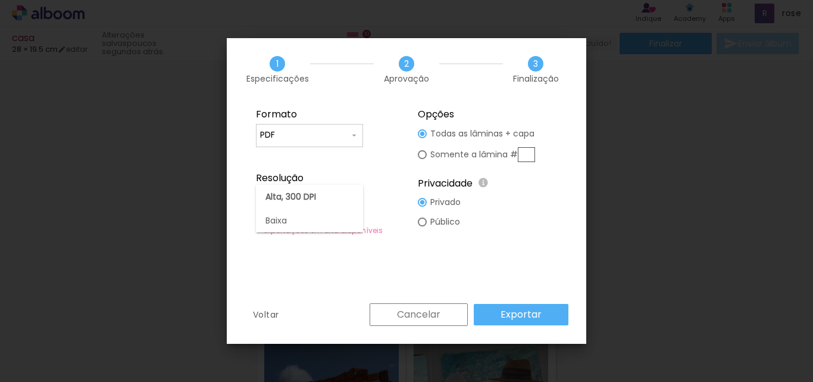
click at [305, 219] on paper-item "Baixa" at bounding box center [309, 220] width 107 height 24
type input "Baixa"
click at [0, 0] on slot "Exportar" at bounding box center [0, 0] width 0 height 0
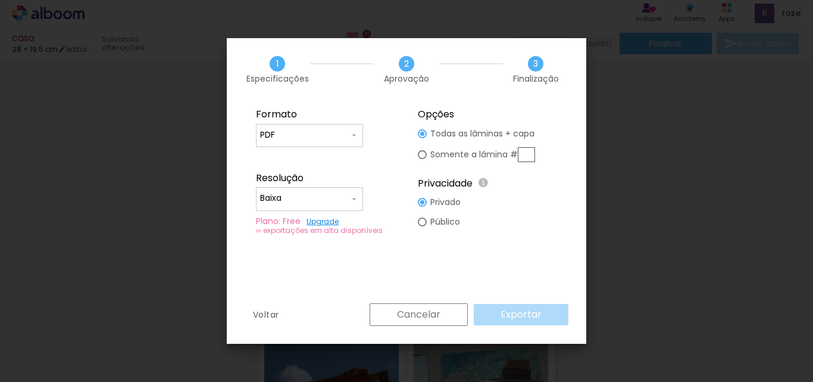
type input "JPG"
type input "Alta, 300 DPI"
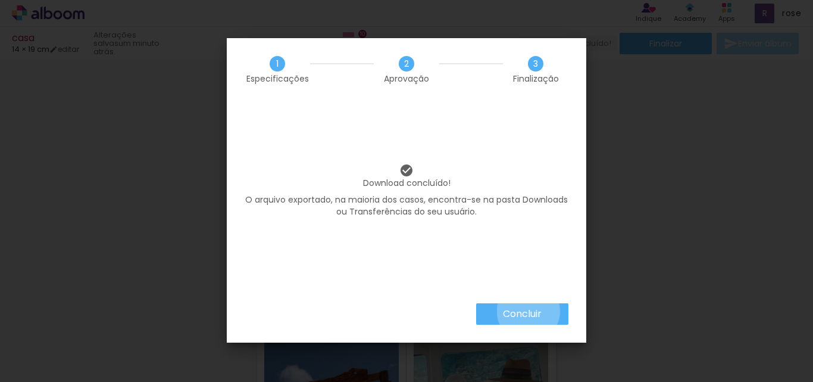
click at [0, 0] on slot "Concluir" at bounding box center [0, 0] width 0 height 0
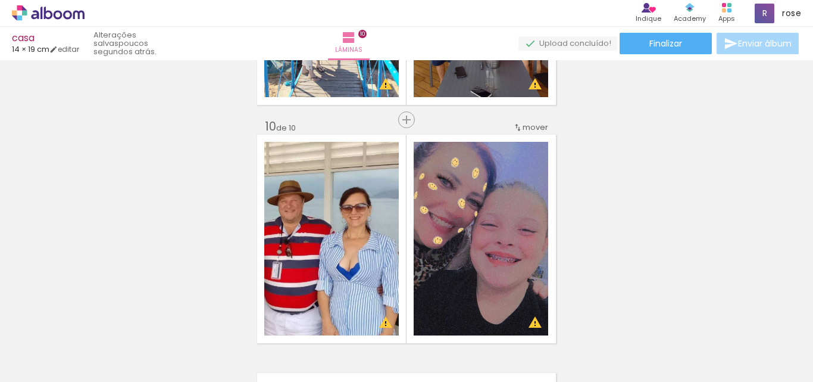
scroll to position [2179, 0]
